Goal: Task Accomplishment & Management: Use online tool/utility

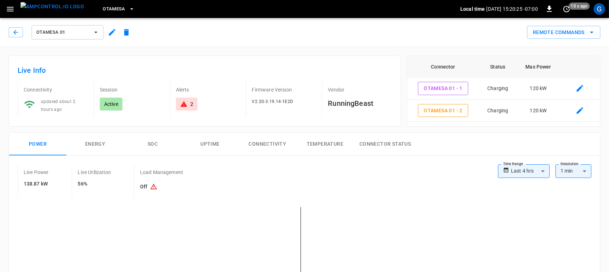
click at [559, 34] on button "Remote Commands" at bounding box center [563, 32] width 73 height 13
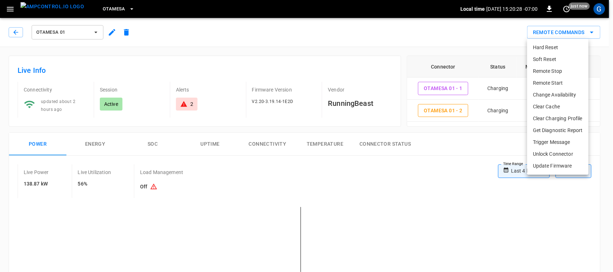
click at [544, 72] on li "Remote Stop" at bounding box center [557, 71] width 61 height 12
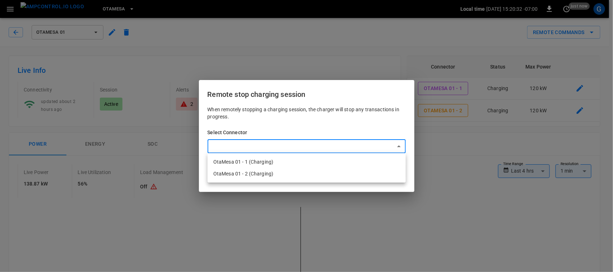
click at [260, 162] on li "OtaMesa 01 - 1 (Charging)" at bounding box center [307, 162] width 198 height 12
type input "**********"
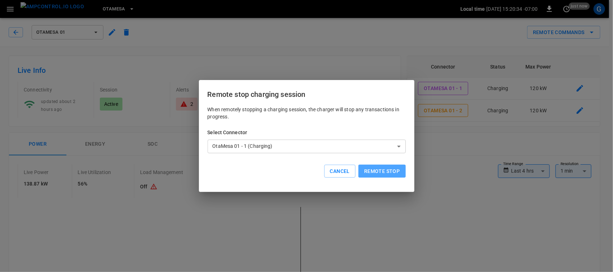
click at [383, 172] on button "Remote stop" at bounding box center [382, 171] width 47 height 13
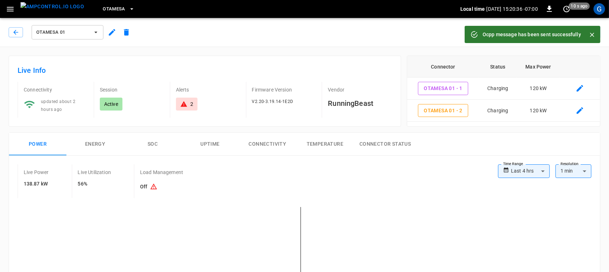
click at [317, 38] on div "Remote Commands" at bounding box center [367, 29] width 467 height 19
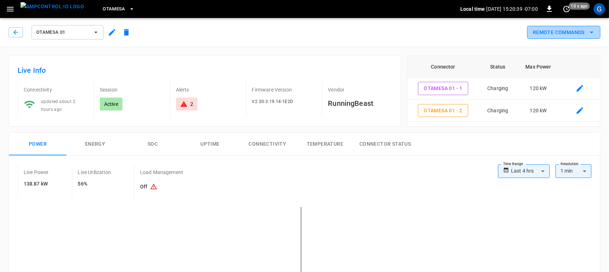
click at [549, 32] on button "Remote Commands" at bounding box center [563, 32] width 73 height 13
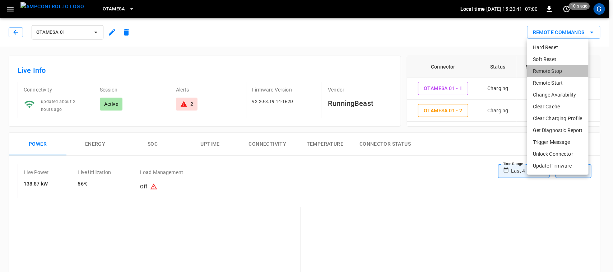
click at [542, 70] on li "Remote Stop" at bounding box center [557, 71] width 61 height 12
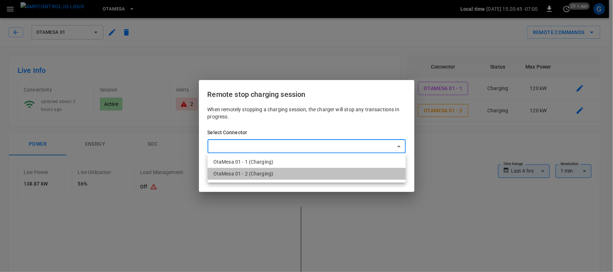
click at [254, 177] on li "OtaMesa 01 - 2 (Charging)" at bounding box center [307, 174] width 198 height 12
type input "**********"
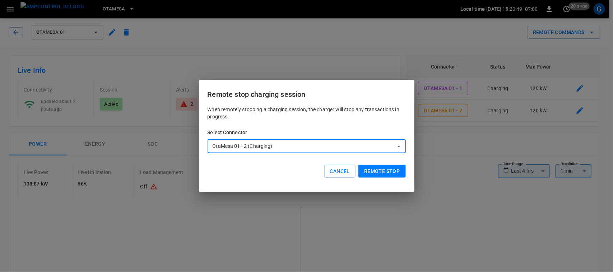
click at [375, 172] on button "Remote stop" at bounding box center [382, 171] width 47 height 13
